Goal: Task Accomplishment & Management: Use online tool/utility

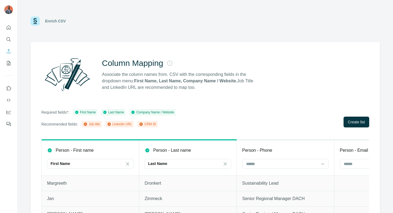
scroll to position [18, 0]
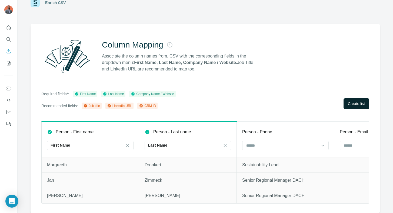
click at [354, 106] on span "Create list" at bounding box center [356, 103] width 17 height 5
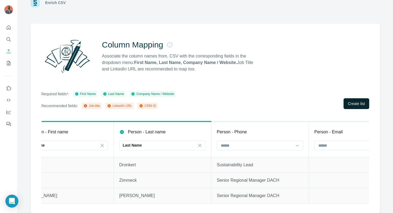
scroll to position [0, 26]
click at [295, 146] on icon at bounding box center [297, 145] width 5 height 5
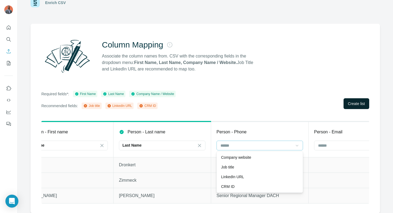
click at [338, 163] on td at bounding box center [358, 164] width 98 height 15
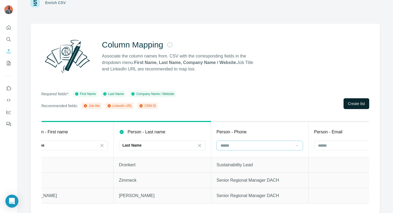
click at [293, 143] on input at bounding box center [256, 146] width 73 height 6
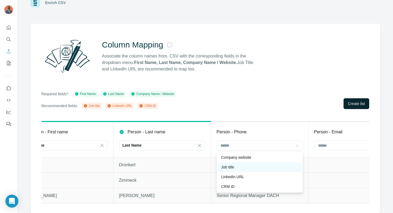
click at [245, 168] on div "Job title" at bounding box center [259, 167] width 77 height 5
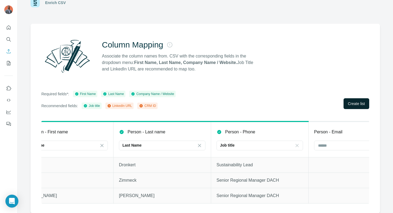
click at [352, 103] on span "Create list" at bounding box center [356, 103] width 17 height 5
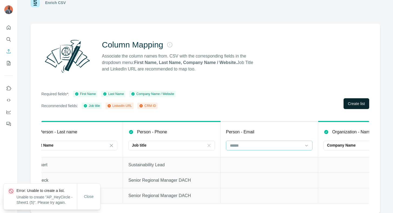
scroll to position [0, 142]
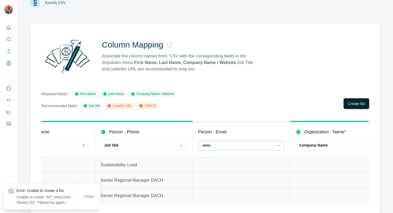
click at [274, 149] on div at bounding box center [238, 145] width 73 height 9
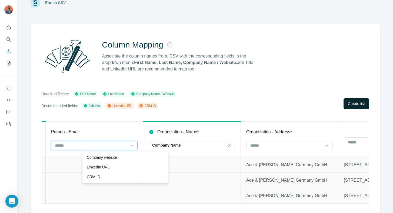
scroll to position [0, 306]
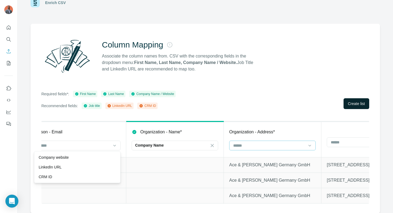
click at [305, 145] on input at bounding box center [269, 146] width 73 height 6
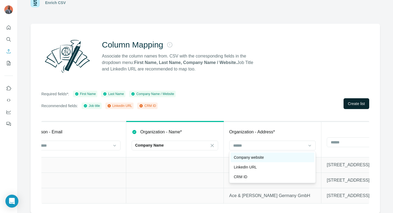
click at [264, 157] on p "Company website" at bounding box center [249, 157] width 30 height 5
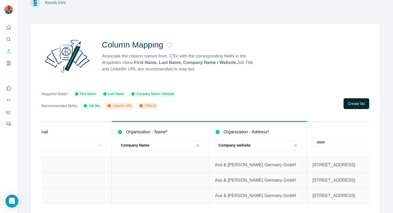
scroll to position [0, 356]
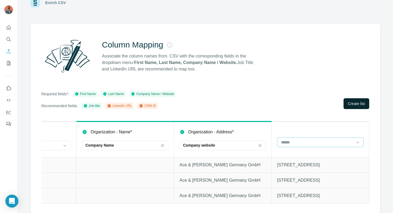
click at [315, 145] on div at bounding box center [317, 142] width 73 height 9
click at [307, 126] on th at bounding box center [321, 140] width 98 height 36
click at [348, 99] on button "Create list" at bounding box center [357, 103] width 26 height 11
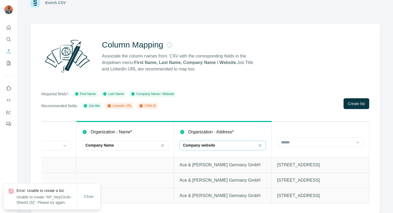
click at [264, 146] on input at bounding box center [266, 146] width 16 height 6
click at [234, 131] on p "Organization - Address*" at bounding box center [211, 132] width 46 height 6
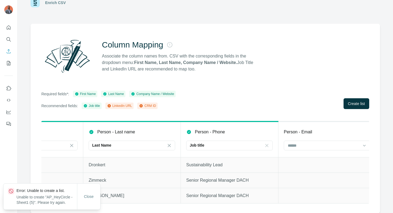
scroll to position [0, 42]
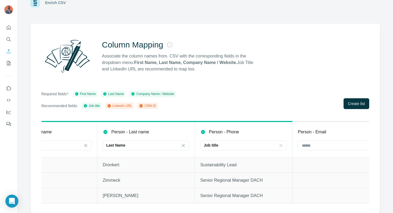
click at [143, 105] on icon at bounding box center [141, 105] width 3 height 3
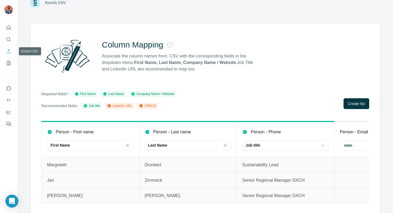
click at [11, 57] on nav at bounding box center [8, 45] width 9 height 45
click at [9, 51] on icon "Enrich CSV" at bounding box center [8, 51] width 5 height 5
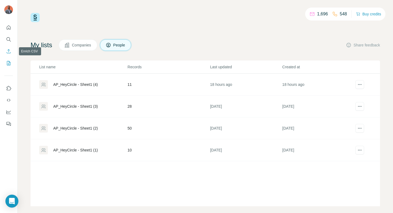
click at [10, 51] on icon "Enrich CSV" at bounding box center [8, 51] width 5 height 5
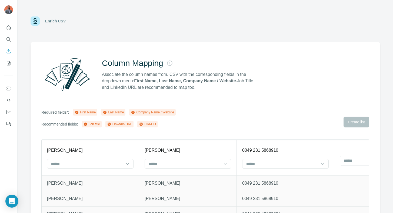
scroll to position [18, 0]
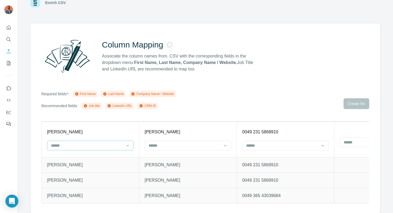
click at [107, 146] on input at bounding box center [87, 146] width 73 height 6
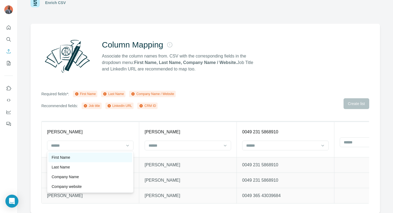
click at [94, 158] on div "First Name" at bounding box center [90, 157] width 77 height 5
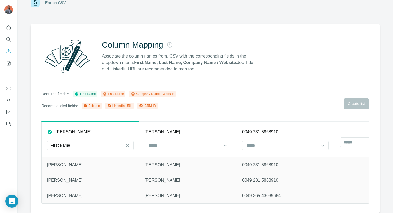
click at [171, 145] on input at bounding box center [184, 146] width 73 height 6
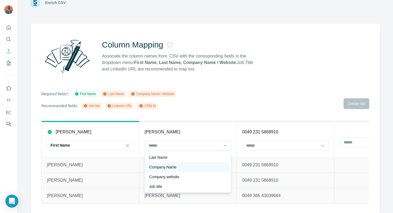
click at [166, 163] on div "Company Name" at bounding box center [188, 168] width 84 height 10
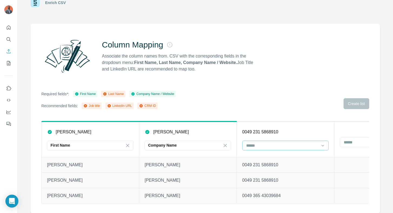
click at [270, 146] on input at bounding box center [282, 146] width 73 height 6
click at [211, 147] on div "Company Name" at bounding box center [184, 145] width 73 height 5
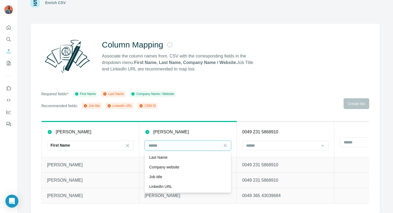
scroll to position [0, 0]
click at [206, 157] on div "Last Name" at bounding box center [187, 157] width 77 height 5
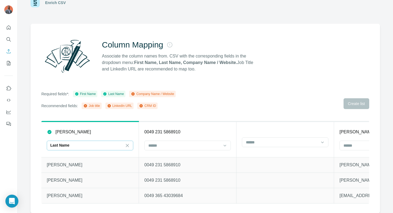
scroll to position [0, 100]
click at [211, 144] on input at bounding box center [182, 146] width 73 height 6
click at [256, 128] on th at bounding box center [284, 140] width 98 height 36
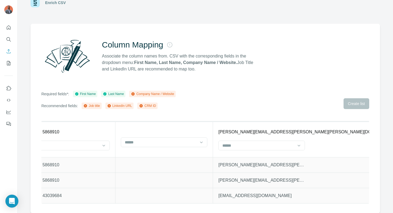
scroll to position [0, 237]
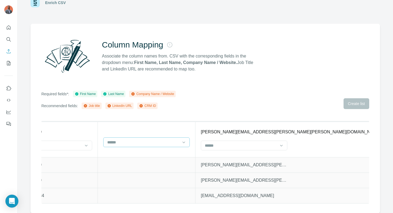
click at [180, 141] on div at bounding box center [146, 143] width 87 height 10
click at [127, 175] on div "Job title" at bounding box center [146, 173] width 77 height 5
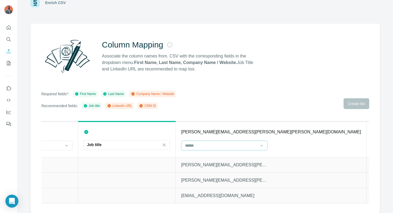
scroll to position [0, 258]
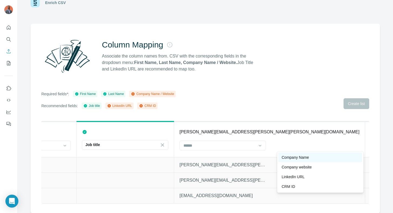
click at [298, 157] on p "Company Name" at bounding box center [295, 157] width 27 height 5
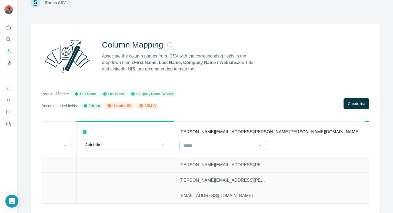
click at [251, 149] on div at bounding box center [219, 145] width 73 height 9
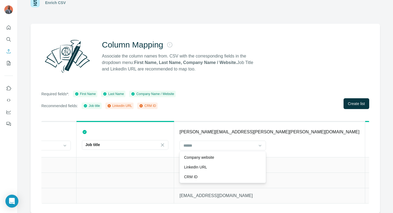
click at [258, 92] on div "Required fields*: First Name Last Name Company Name / Website Recommended field…" at bounding box center [205, 100] width 328 height 18
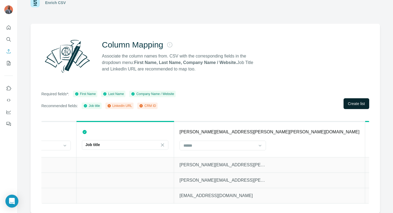
click at [357, 100] on button "Create list" at bounding box center [357, 103] width 26 height 11
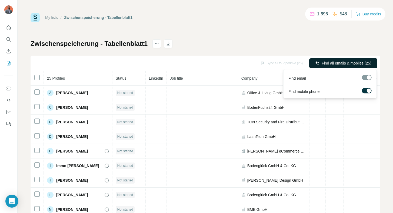
click at [331, 62] on span "Find all emails & mobiles (25)" at bounding box center [347, 63] width 50 height 5
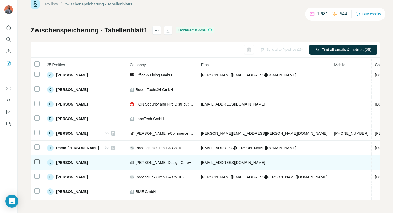
scroll to position [0, 128]
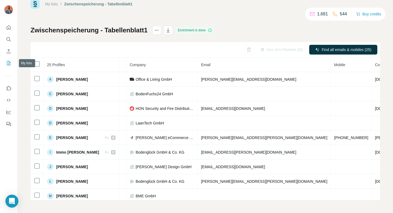
click at [11, 62] on icon "My lists" at bounding box center [8, 63] width 5 height 5
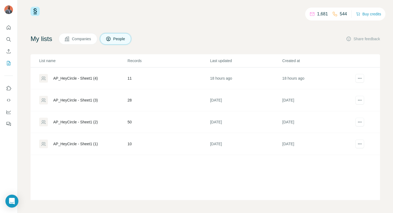
scroll to position [6, 0]
